Goal: Task Accomplishment & Management: Complete application form

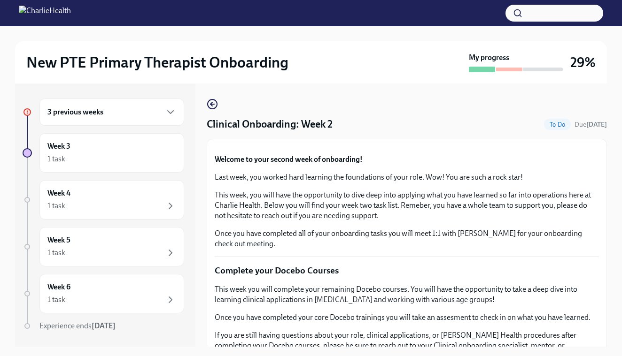
click at [158, 115] on div "3 previous weeks" at bounding box center [111, 112] width 129 height 11
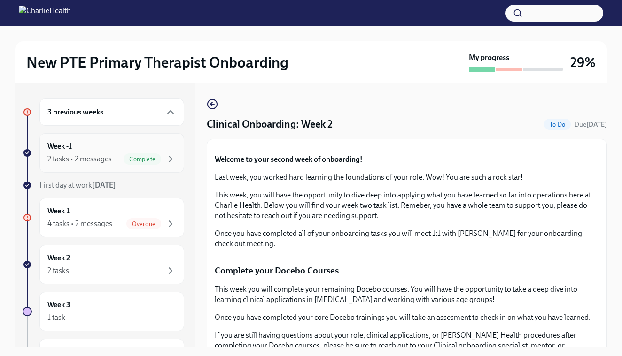
click at [111, 149] on div "Week -1 2 tasks • 2 messages Complete" at bounding box center [111, 152] width 129 height 23
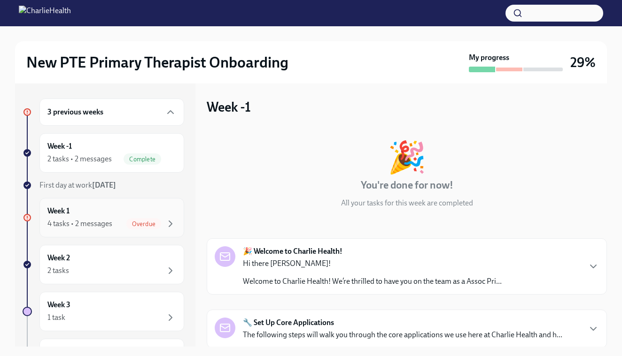
click at [100, 217] on div "Week 1 4 tasks • 2 messages Overdue" at bounding box center [111, 217] width 129 height 23
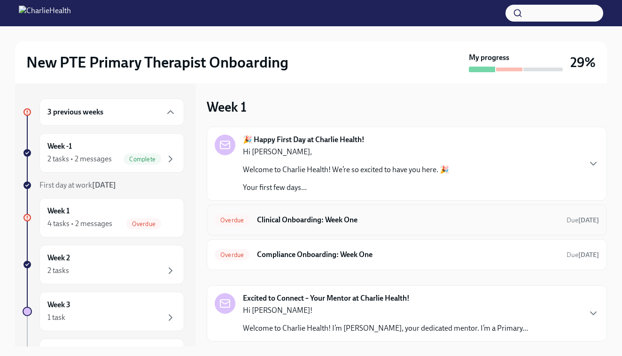
click at [376, 220] on h6 "Clinical Onboarding: Week One" at bounding box center [408, 220] width 302 height 10
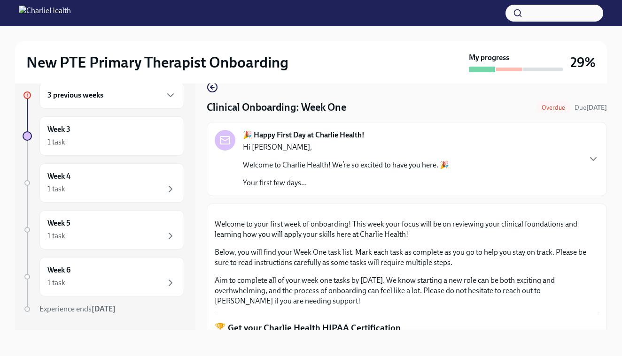
scroll to position [17, 0]
click at [533, 128] on div "🎉 Happy First Day at Charlie Health! Hi [PERSON_NAME], Welcome to Charlie Healt…" at bounding box center [407, 159] width 400 height 74
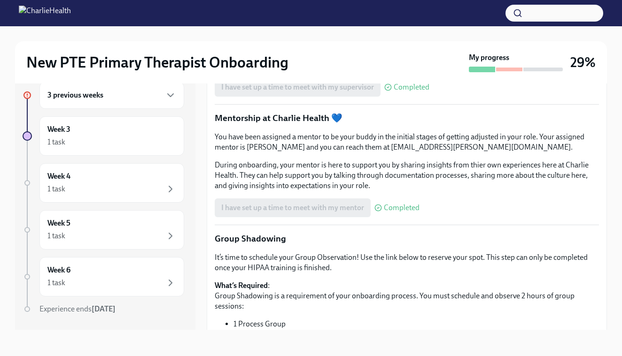
scroll to position [1325, 0]
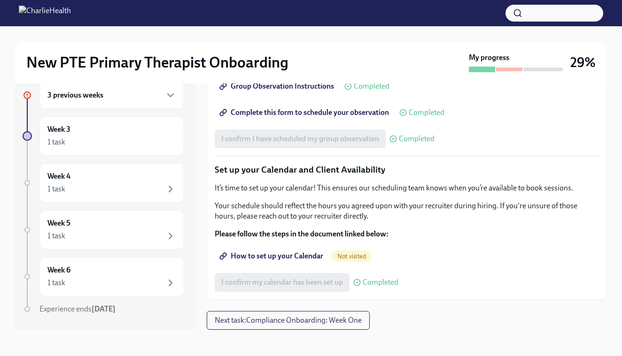
scroll to position [1972, 0]
click at [341, 325] on span "Next task : Compliance Onboarding: Week One" at bounding box center [288, 320] width 147 height 9
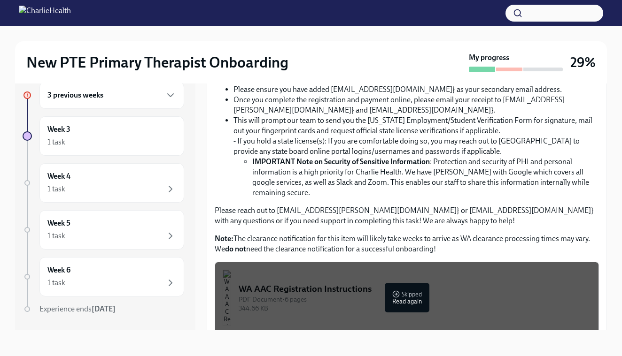
scroll to position [1180, 0]
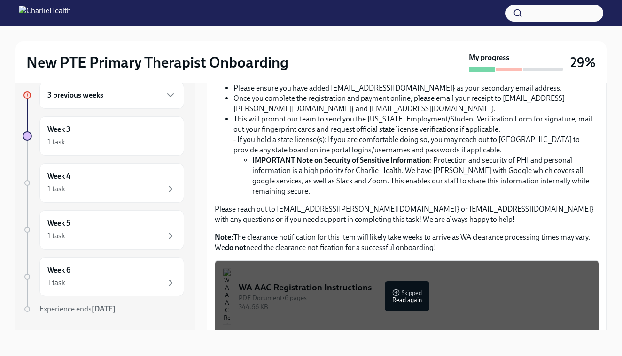
click at [0, 0] on input "Upload the [US_STATE] Telehealth Certificate" at bounding box center [0, 0] width 0 height 0
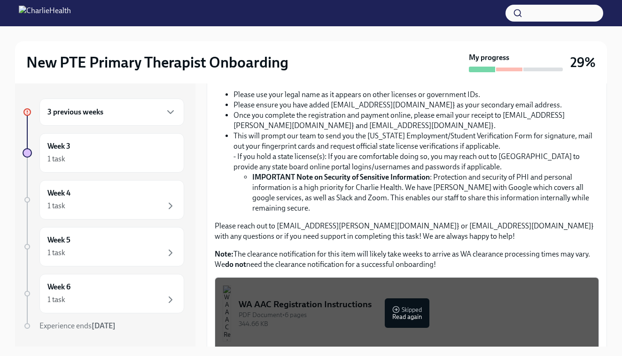
scroll to position [0, 0]
click at [580, 247] on div "Below you will find a list of your complaince tasks to complete this week! Plea…" at bounding box center [407, 131] width 384 height 1137
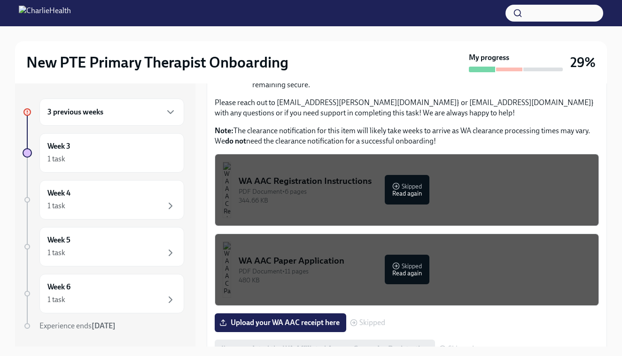
scroll to position [1307, 0]
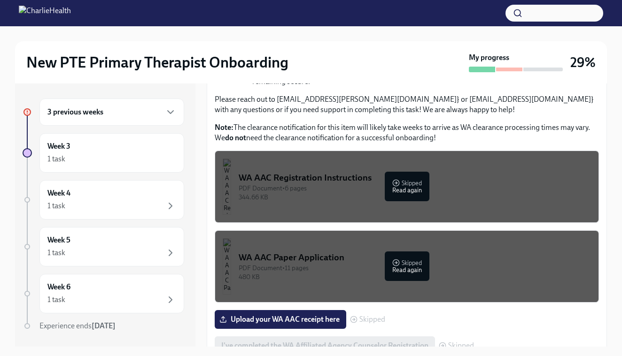
click at [0, 0] on input "Upload CPR/First Aid Training Certificate" at bounding box center [0, 0] width 0 height 0
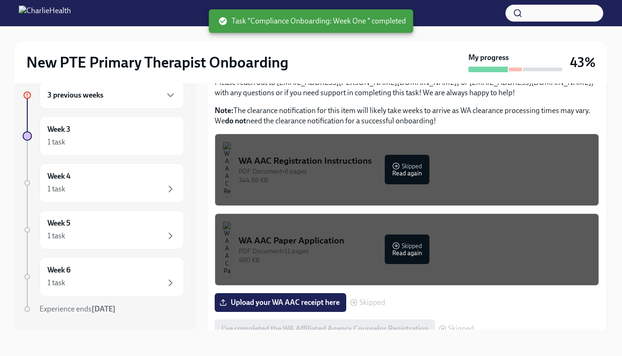
scroll to position [17, 0]
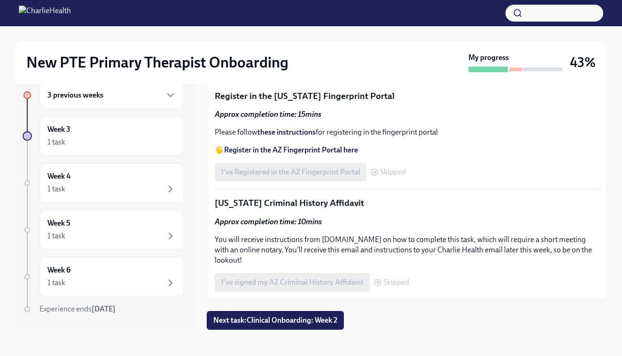
scroll to position [1744, 0]
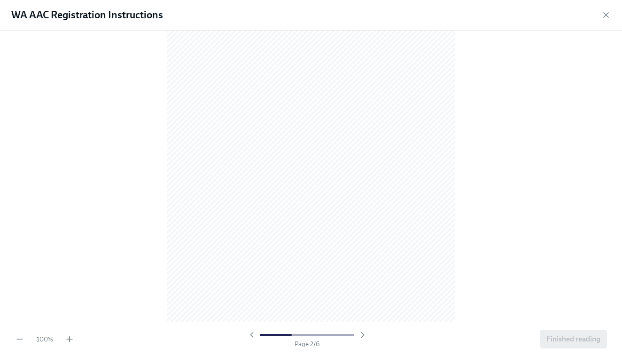
scroll to position [436, 0]
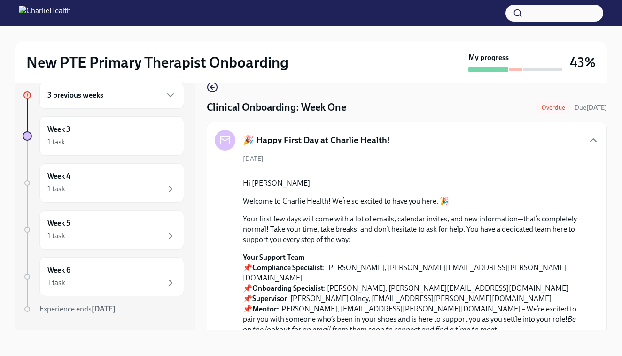
scroll to position [17, 0]
click at [390, 140] on div "🎉 Happy First Day at Charlie Health!" at bounding box center [407, 140] width 384 height 21
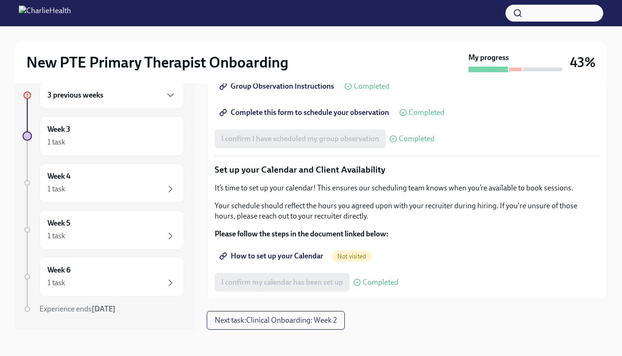
scroll to position [1972, 0]
click at [271, 230] on strong "Please follow the steps in the document linked below:" at bounding box center [302, 234] width 174 height 9
click at [205, 129] on div "3 previous weeks Week 3 1 task Week 4 1 task Week 5 1 task Week 6 1 task Experi…" at bounding box center [311, 198] width 592 height 263
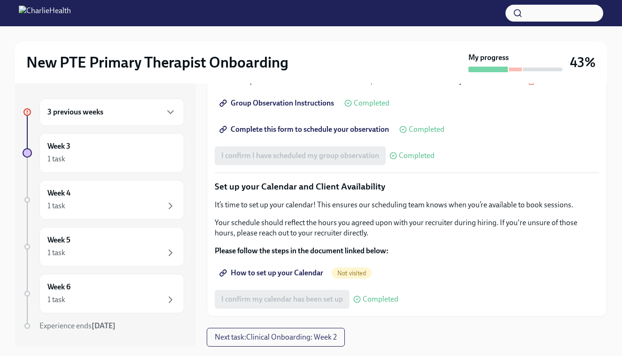
scroll to position [0, 0]
click at [172, 108] on icon "button" at bounding box center [170, 112] width 11 height 11
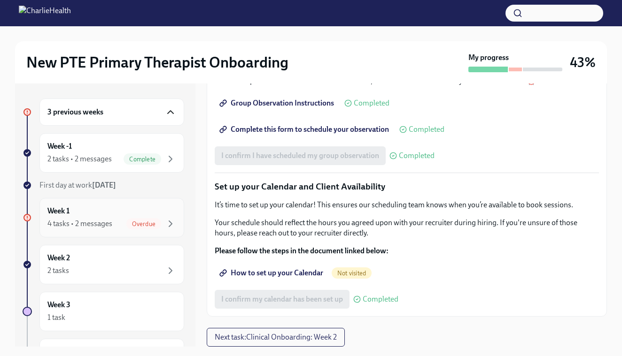
click at [133, 214] on div "Week 1 4 tasks • 2 messages Overdue" at bounding box center [111, 217] width 129 height 23
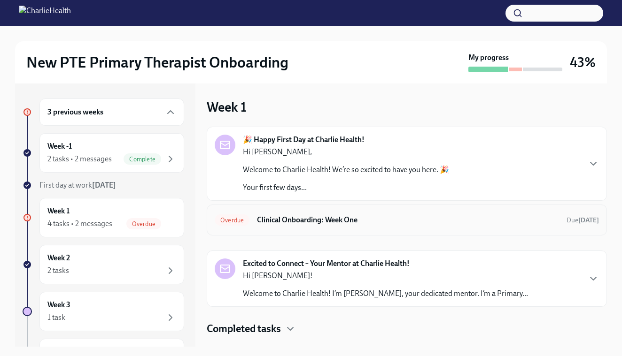
click at [283, 206] on div "Overdue Clinical Onboarding: Week One Due [DATE]" at bounding box center [407, 220] width 400 height 31
click at [274, 223] on h6 "Clinical Onboarding: Week One" at bounding box center [408, 220] width 302 height 10
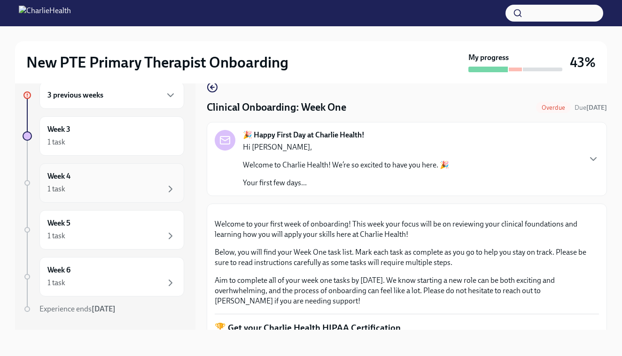
scroll to position [17, 0]
click at [263, 212] on button "Zoom image" at bounding box center [407, 212] width 384 height 0
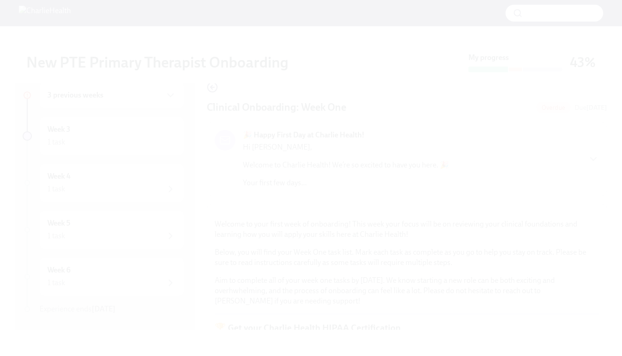
click at [261, 216] on button "Unzoom image" at bounding box center [311, 178] width 622 height 356
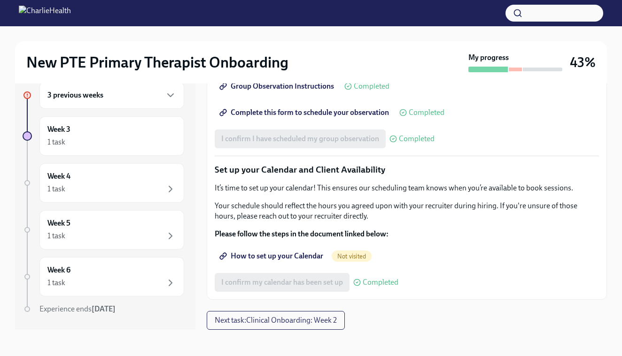
scroll to position [1325, 0]
click at [169, 103] on div "3 previous weeks" at bounding box center [111, 95] width 145 height 27
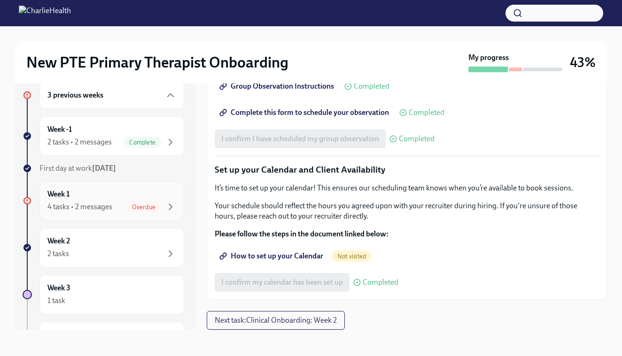
click at [158, 200] on div "Week 1 4 tasks • 2 messages Overdue" at bounding box center [111, 200] width 129 height 23
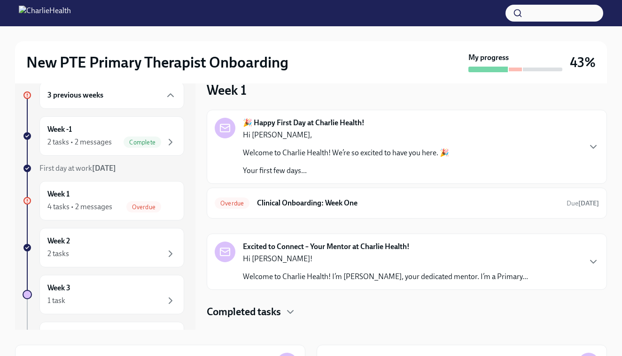
click at [405, 270] on div "Hi [PERSON_NAME]! Welcome to Charlie Health! I’m [PERSON_NAME], your dedicated …" at bounding box center [385, 268] width 285 height 28
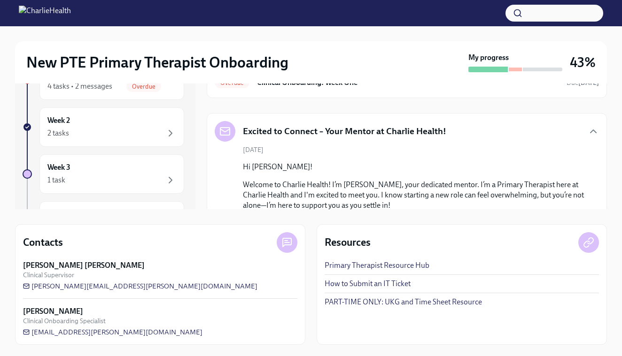
scroll to position [138, 0]
click at [502, 137] on div "Excited to Connect – Your Mentor at Charlie Health!" at bounding box center [407, 131] width 384 height 21
click at [488, 112] on div "🎉 Happy First Day at Charlie Health! Hi [PERSON_NAME], Welcome to Charlie Healt…" at bounding box center [407, 151] width 400 height 324
click at [205, 137] on div "3 previous weeks Week -1 2 tasks • 2 messages Complete First day at work [DATE]…" at bounding box center [311, 77] width 592 height 263
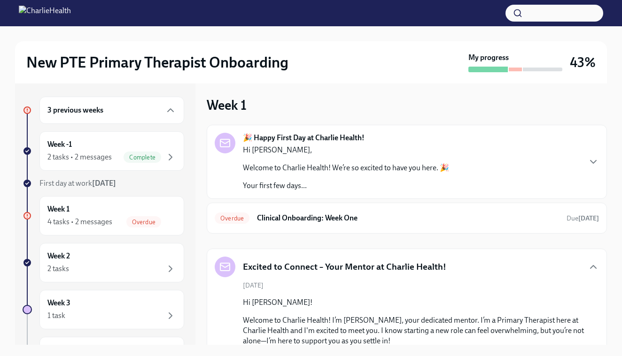
scroll to position [40, 0]
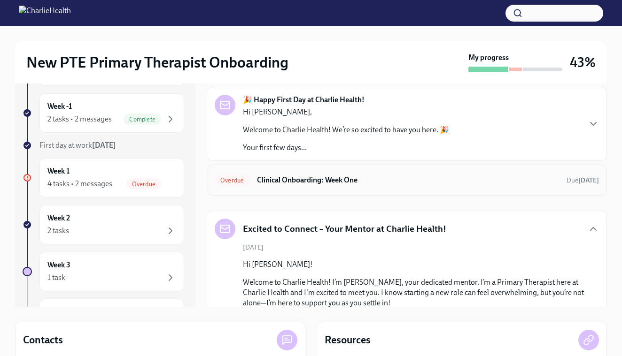
click at [335, 176] on h6 "Clinical Onboarding: Week One" at bounding box center [408, 180] width 302 height 10
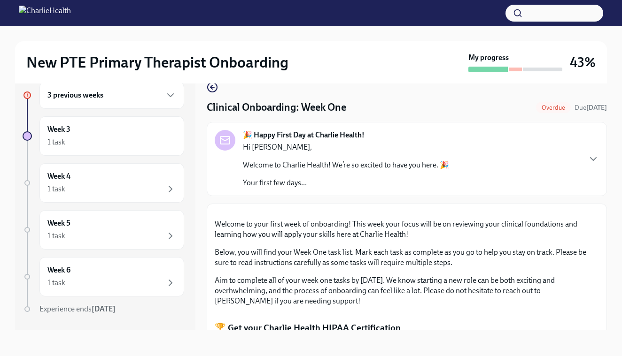
scroll to position [17, 0]
click at [223, 177] on div "🎉 Happy First Day at Charlie Health! Hi [PERSON_NAME], Welcome to Charlie Healt…" at bounding box center [332, 159] width 234 height 58
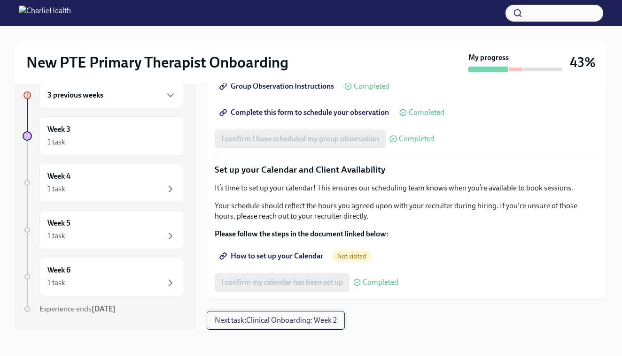
scroll to position [1972, 0]
click at [290, 322] on span "Next task : Clinical Onboarding: Week 2" at bounding box center [276, 320] width 122 height 9
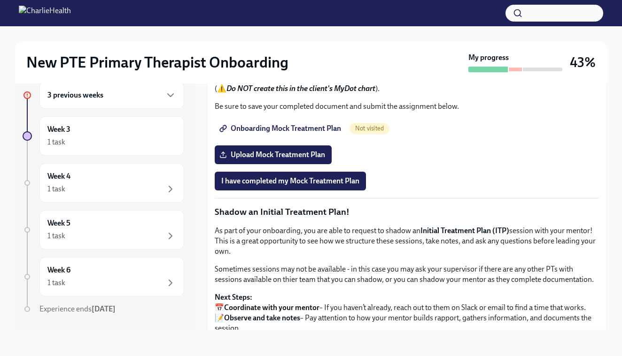
scroll to position [658, 0]
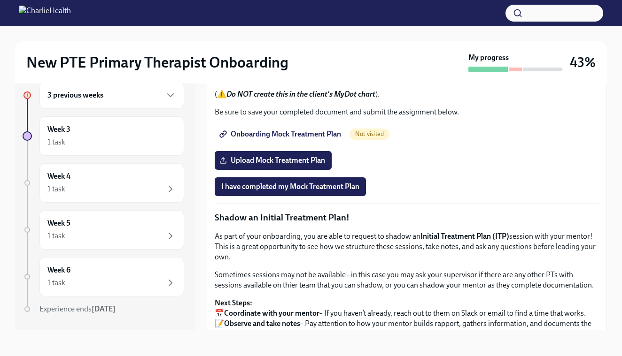
click at [192, 136] on div "3 previous weeks Week 3 1 task Week 4 1 task Week 5 1 task Week 6 1 task Experi…" at bounding box center [105, 198] width 180 height 263
click at [167, 93] on icon "button" at bounding box center [170, 95] width 11 height 11
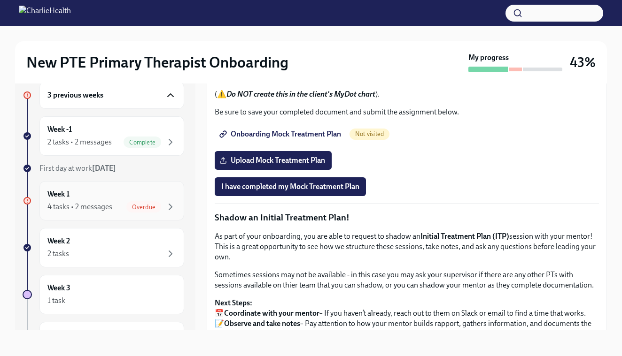
click at [112, 190] on div "Week 1 4 tasks • 2 messages Overdue" at bounding box center [111, 200] width 129 height 23
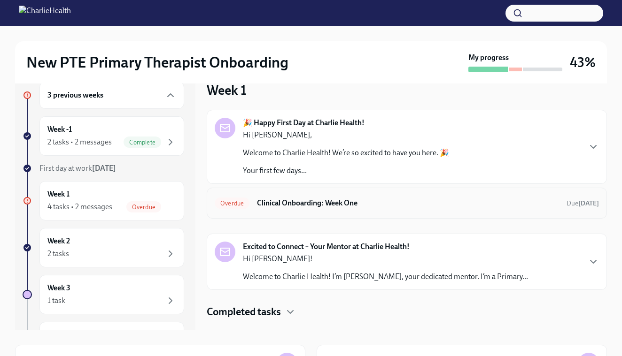
click at [386, 203] on h6 "Clinical Onboarding: Week One" at bounding box center [408, 203] width 302 height 10
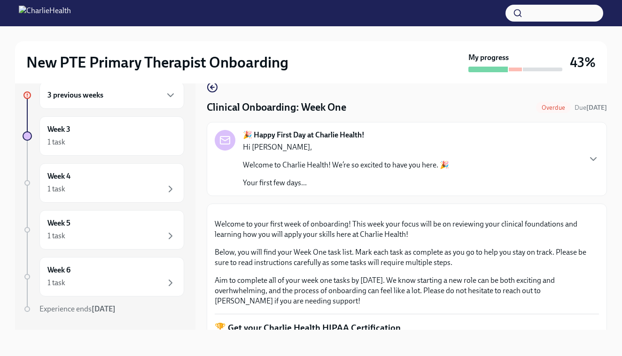
scroll to position [17, 0]
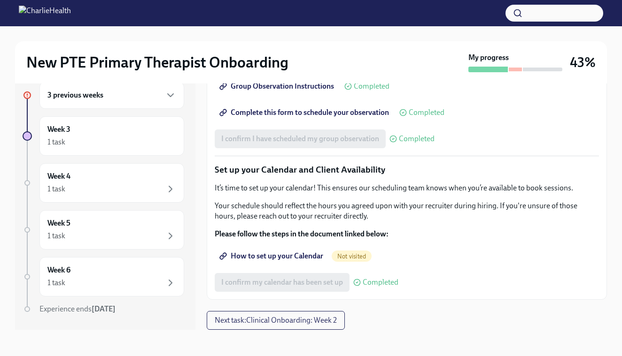
scroll to position [1325, 0]
click at [462, 250] on div "How to set up your Calendar Not visited" at bounding box center [407, 256] width 384 height 19
click at [200, 182] on div "3 previous weeks Week 3 1 task Week 4 1 task Week 5 1 task Week 6 1 task Experi…" at bounding box center [311, 198] width 592 height 263
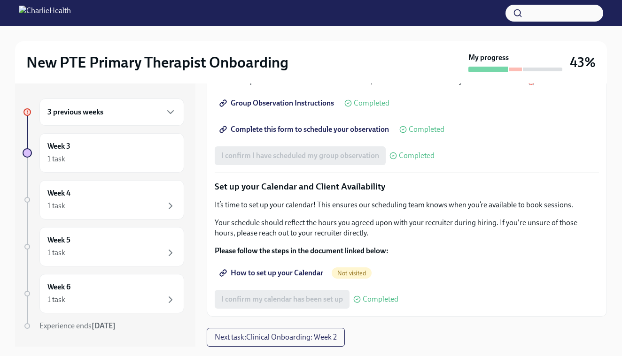
scroll to position [0, 0]
click at [146, 105] on div "3 previous weeks" at bounding box center [111, 112] width 145 height 27
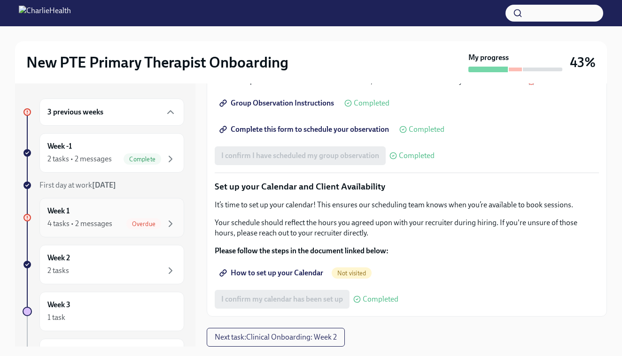
click at [131, 226] on span "Overdue" at bounding box center [143, 224] width 35 height 7
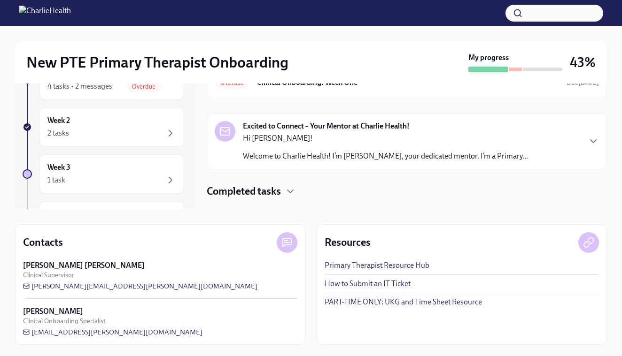
scroll to position [138, 0]
click at [276, 190] on h4 "Completed tasks" at bounding box center [244, 192] width 74 height 14
click at [322, 180] on div "🎉 Happy First Day at Charlie Health! Hi [PERSON_NAME], Welcome to Charlie Healt…" at bounding box center [407, 151] width 400 height 325
click at [333, 92] on div "Overdue Clinical Onboarding: Week One Due [DATE]" at bounding box center [407, 82] width 400 height 31
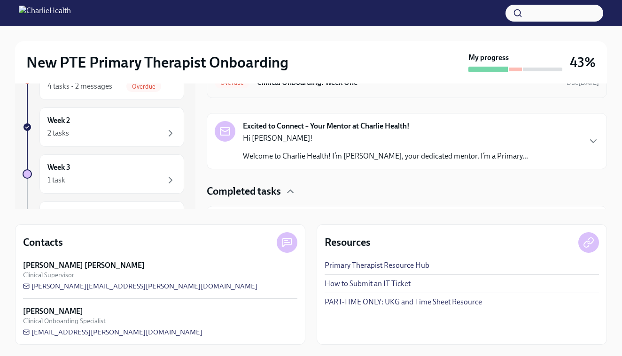
click at [299, 86] on h6 "Clinical Onboarding: Week One" at bounding box center [408, 82] width 302 height 10
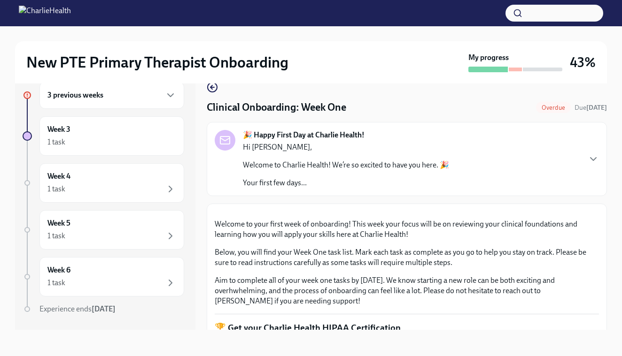
scroll to position [17, 0]
click at [206, 204] on div "3 previous weeks Week 3 1 task Week 4 1 task Week 5 1 task Week 6 1 task Experi…" at bounding box center [311, 198] width 592 height 263
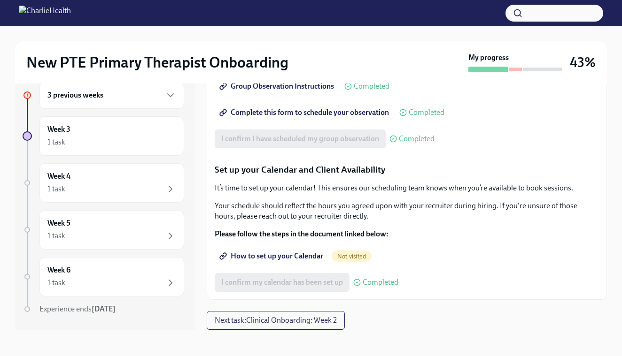
scroll to position [1325, 0]
click at [309, 282] on div "I confirm my calendar has been set up Completed" at bounding box center [307, 282] width 184 height 19
click at [359, 258] on span "Not visited" at bounding box center [351, 256] width 40 height 7
click at [289, 258] on span "How to set up your Calendar" at bounding box center [272, 256] width 102 height 9
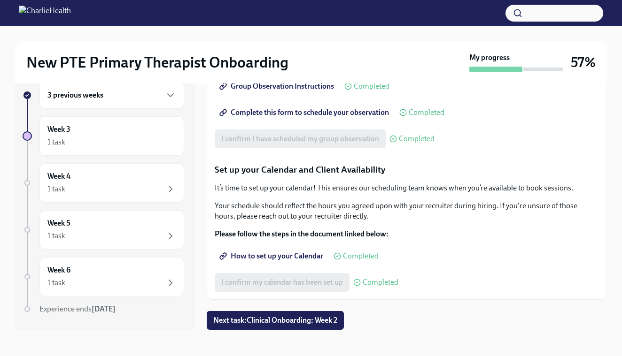
click at [307, 256] on span "How to set up your Calendar" at bounding box center [272, 256] width 102 height 9
click at [299, 325] on span "Next task : Clinical Onboarding: Week 2" at bounding box center [275, 320] width 124 height 9
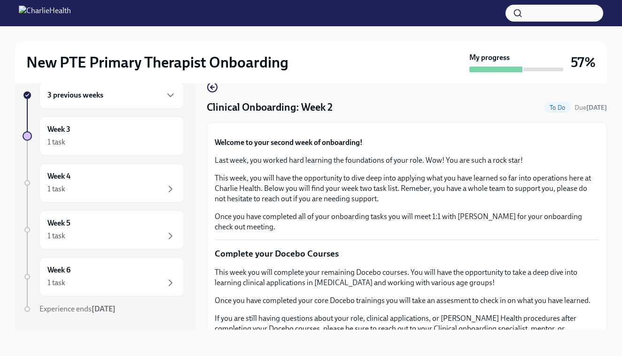
click at [189, 125] on div "3 previous weeks Week 3 1 task Week 4 1 task Week 5 1 task Week 6 1 task Experi…" at bounding box center [105, 198] width 180 height 263
click at [171, 92] on icon "button" at bounding box center [170, 95] width 11 height 11
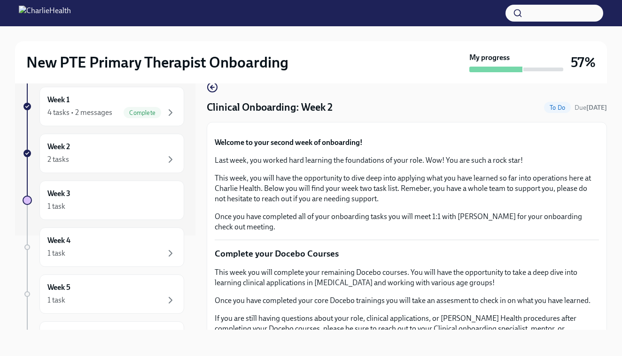
scroll to position [95, 0]
click at [360, 115] on div "Clinical Onboarding: Week 2 To Do Due [DATE]" at bounding box center [407, 107] width 400 height 14
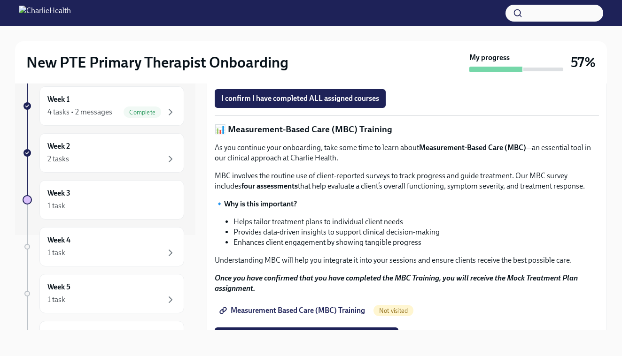
scroll to position [296, 0]
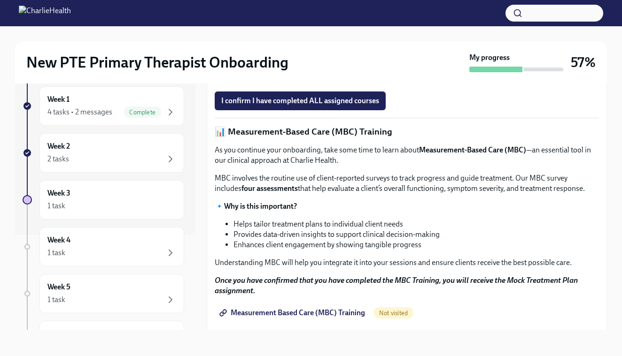
click at [333, 83] on strong "Access Your Docebo Training Here!" at bounding box center [280, 78] width 113 height 9
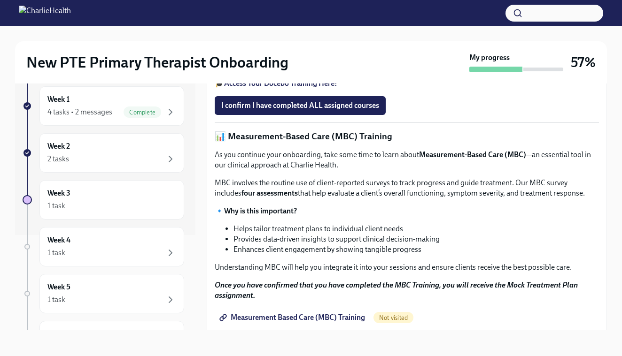
scroll to position [291, 0]
